Goal: Transaction & Acquisition: Purchase product/service

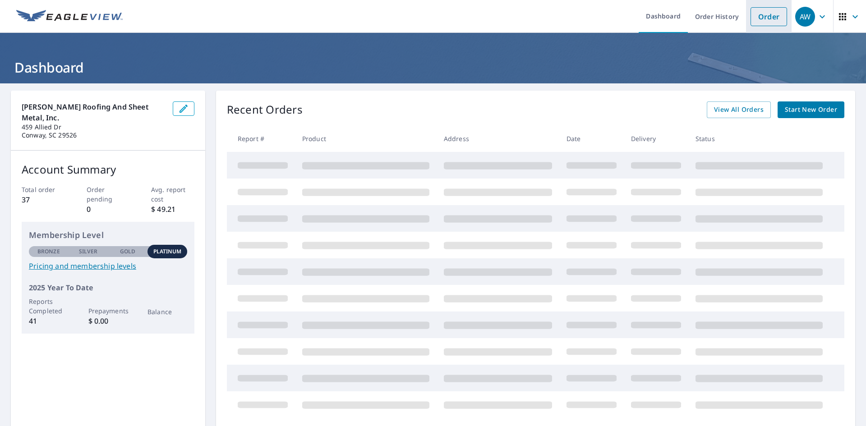
click at [772, 17] on link "Order" at bounding box center [768, 16] width 37 height 19
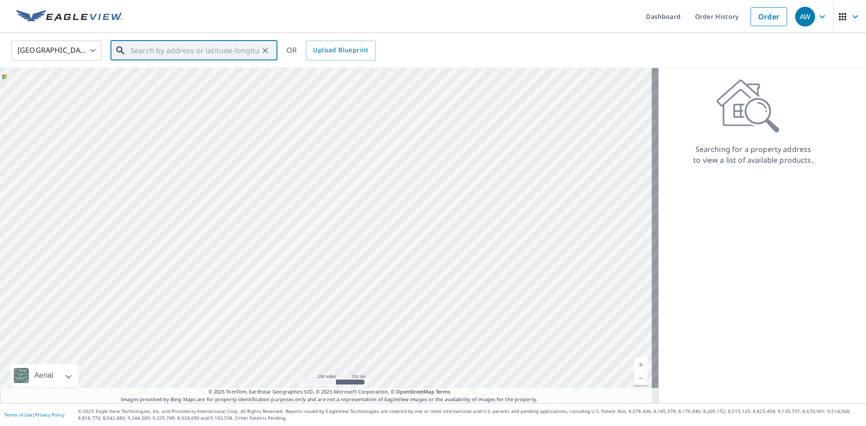
click at [225, 54] on input "text" at bounding box center [194, 50] width 128 height 25
click at [196, 80] on span "[STREET_ADDRESS][PERSON_NAME]" at bounding box center [199, 76] width 142 height 11
type input "[STREET_ADDRESS][PERSON_NAME]"
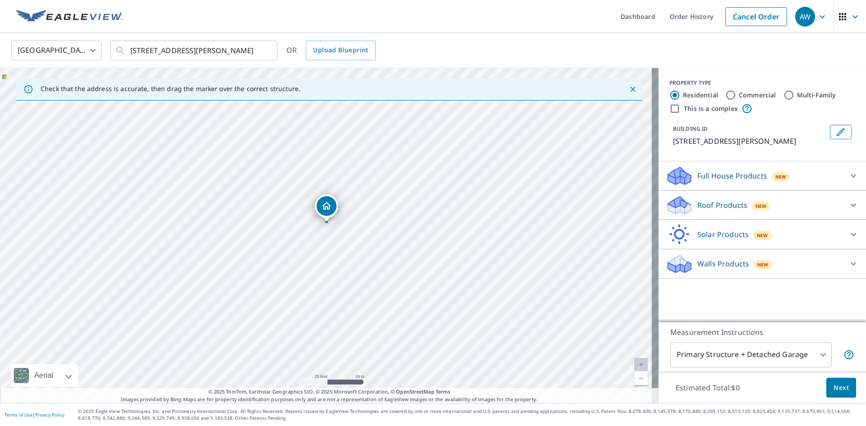
drag, startPoint x: 388, startPoint y: 210, endPoint x: 381, endPoint y: 205, distance: 9.0
click at [381, 205] on div "[STREET_ADDRESS][PERSON_NAME]" at bounding box center [329, 235] width 658 height 335
drag, startPoint x: 386, startPoint y: 187, endPoint x: 384, endPoint y: 147, distance: 40.2
click at [384, 147] on div "[STREET_ADDRESS][PERSON_NAME]" at bounding box center [329, 235] width 658 height 335
drag, startPoint x: 353, startPoint y: 180, endPoint x: 359, endPoint y: 205, distance: 24.9
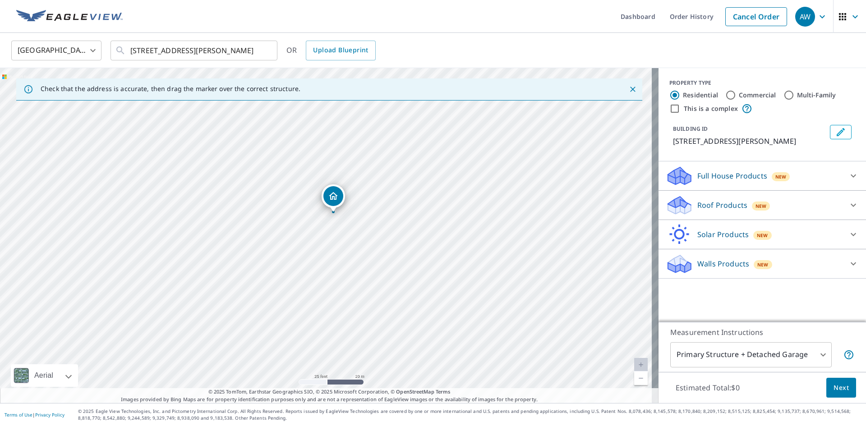
click at [359, 205] on div "[STREET_ADDRESS][PERSON_NAME]" at bounding box center [329, 235] width 658 height 335
click at [777, 358] on body "AW AW Dashboard Order History Cancel Order AW [GEOGRAPHIC_DATA] [GEOGRAPHIC_DAT…" at bounding box center [433, 213] width 866 height 426
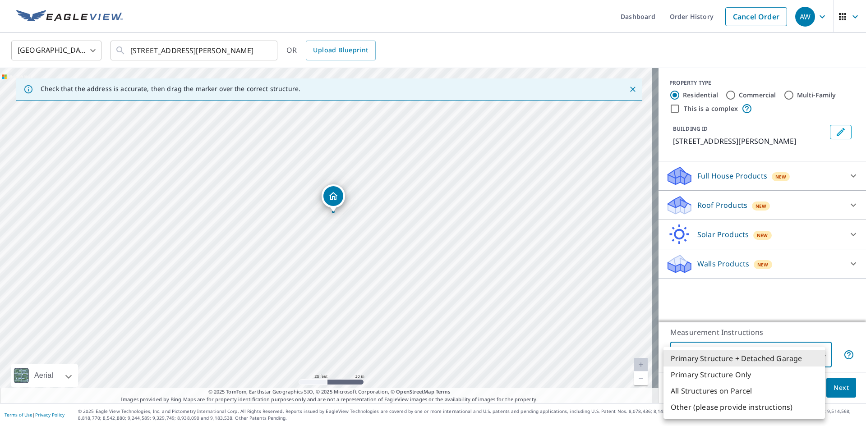
click at [732, 357] on li "Primary Structure + Detached Garage" at bounding box center [743, 358] width 161 height 16
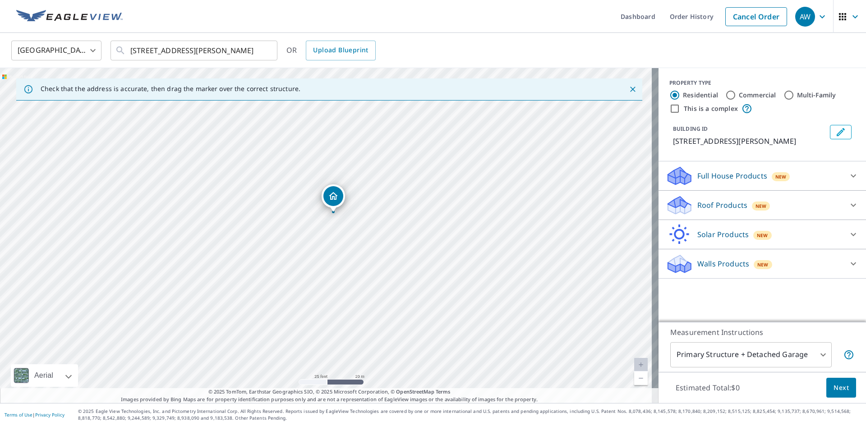
click at [733, 178] on p "Full House Products" at bounding box center [732, 175] width 70 height 11
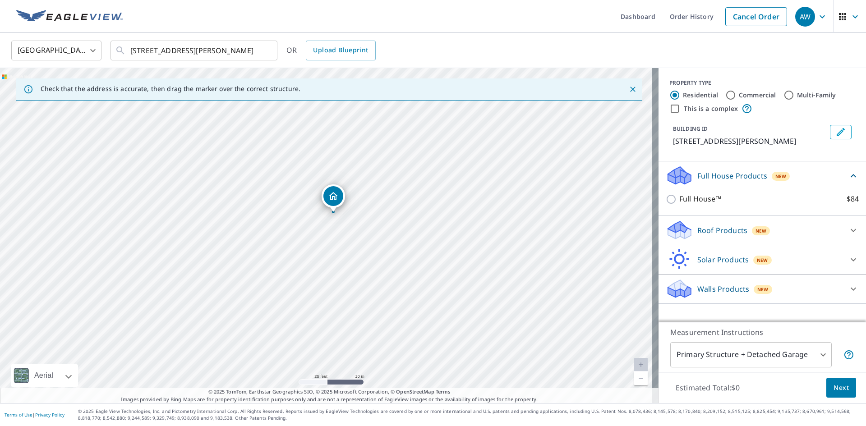
click at [715, 172] on p "Full House Products" at bounding box center [732, 175] width 70 height 11
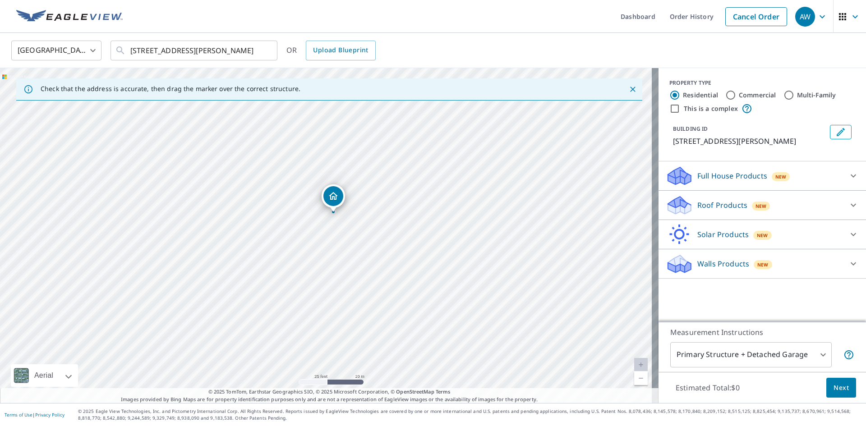
click at [705, 200] on p "Roof Products" at bounding box center [722, 205] width 50 height 11
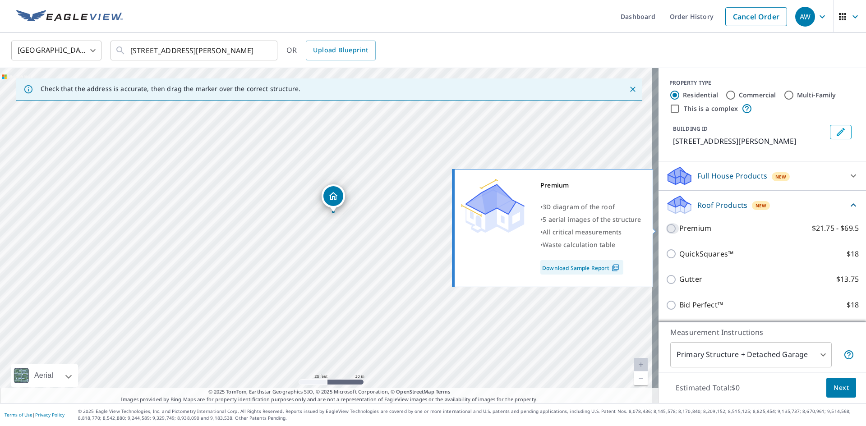
click at [669, 229] on input "Premium $21.75 - $69.5" at bounding box center [672, 228] width 14 height 11
checkbox input "true"
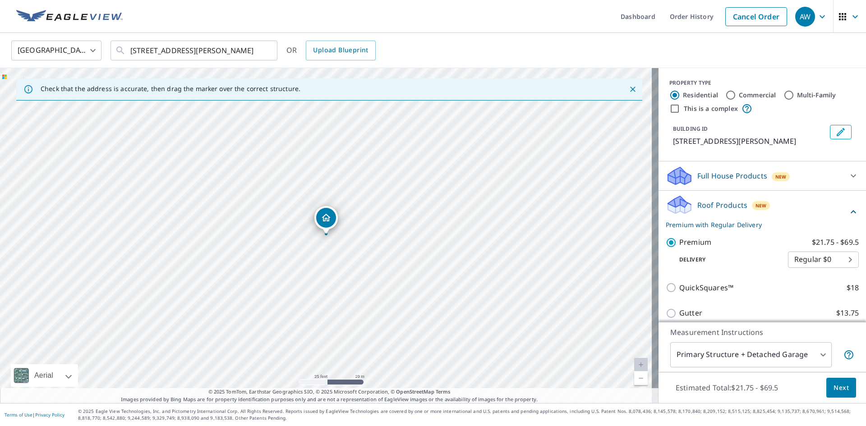
click at [835, 392] on span "Next" at bounding box center [840, 387] width 15 height 11
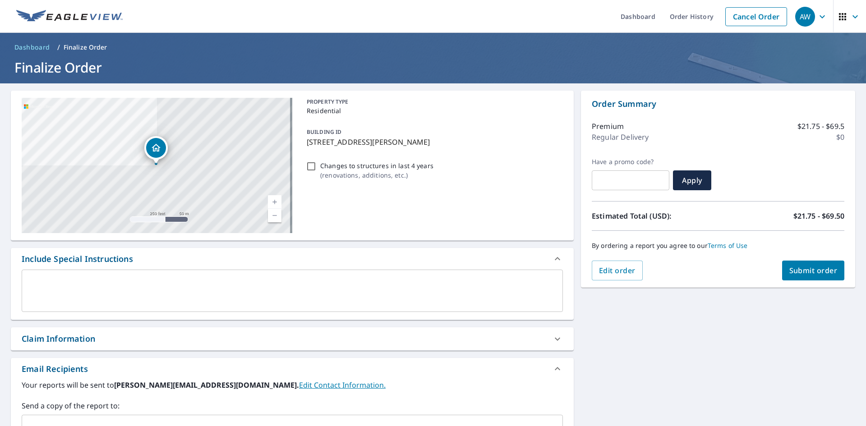
click at [812, 275] on span "Submit order" at bounding box center [813, 271] width 48 height 10
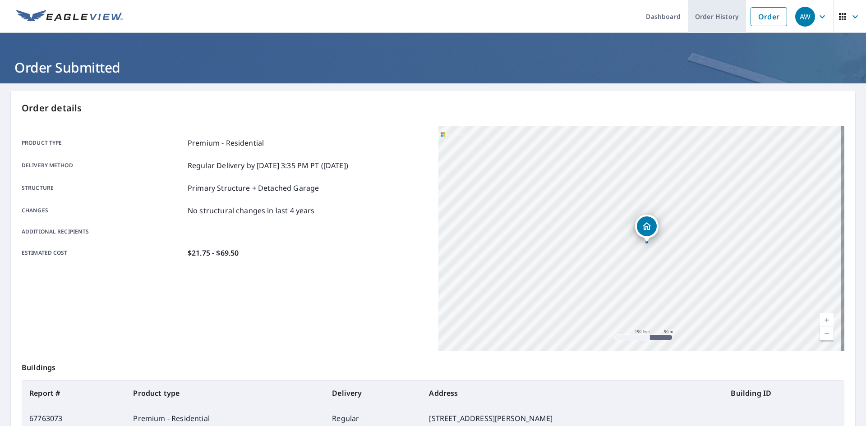
click at [715, 18] on link "Order History" at bounding box center [717, 16] width 58 height 33
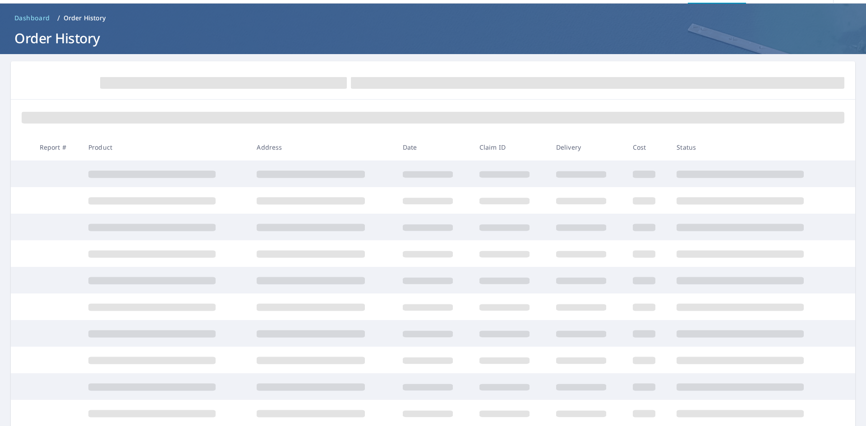
scroll to position [45, 0]
